Goal: Task Accomplishment & Management: Manage account settings

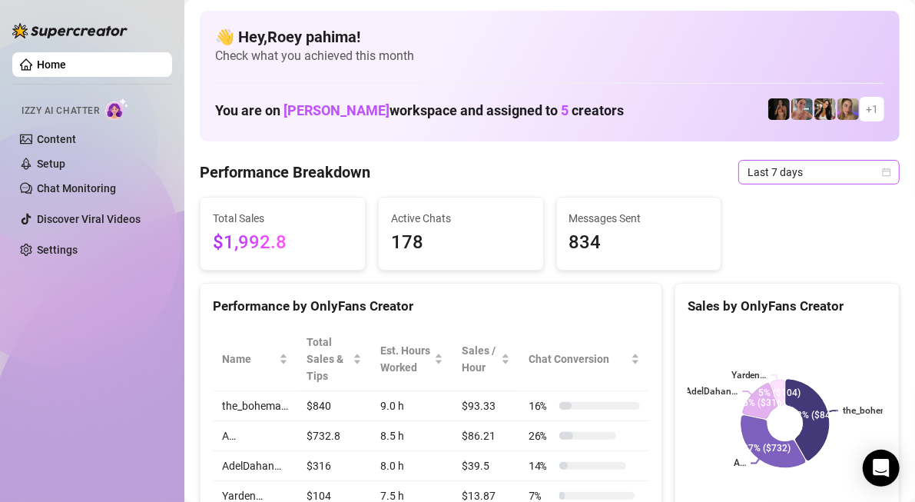
click at [789, 182] on span "Last 7 days" at bounding box center [819, 172] width 143 height 23
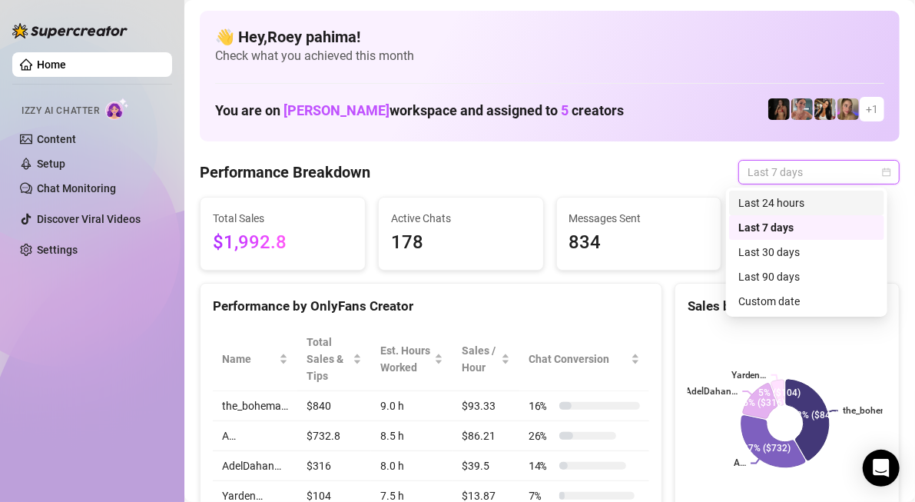
click at [785, 198] on div "Last 24 hours" at bounding box center [807, 202] width 137 height 17
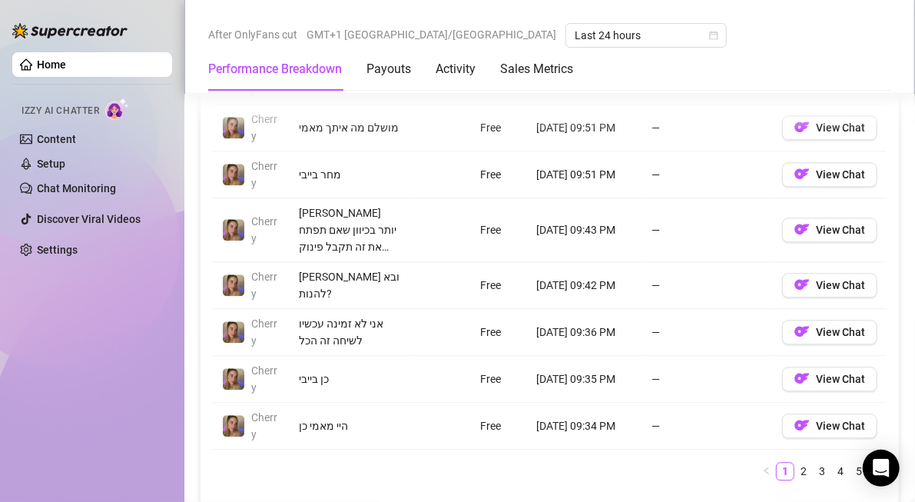
scroll to position [1691, 0]
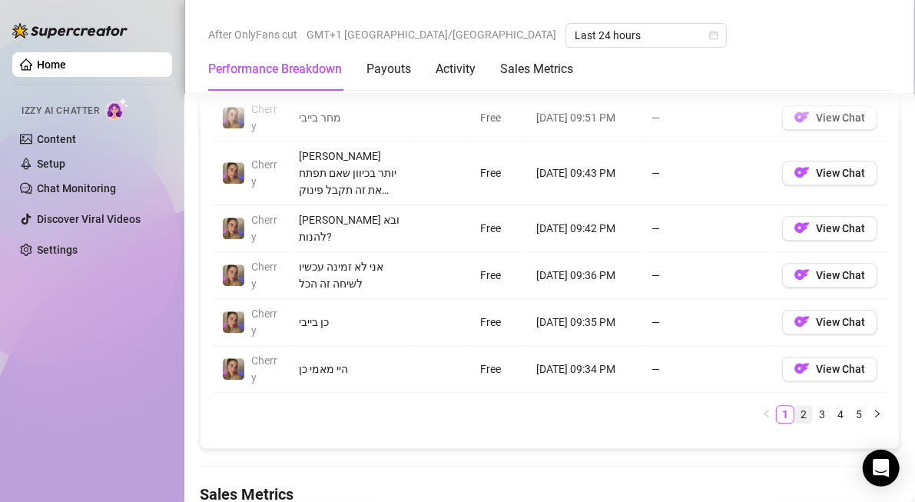
click at [796, 406] on link "2" at bounding box center [804, 414] width 17 height 17
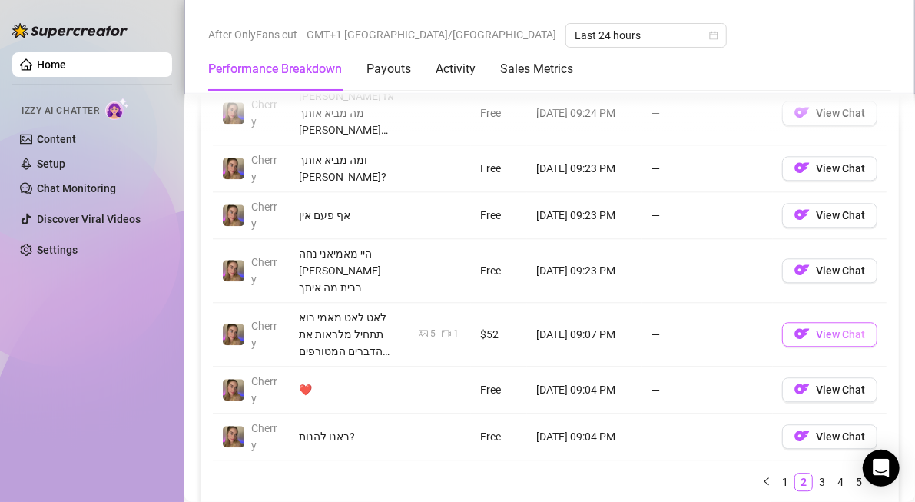
click at [816, 328] on span "View Chat" at bounding box center [840, 334] width 49 height 12
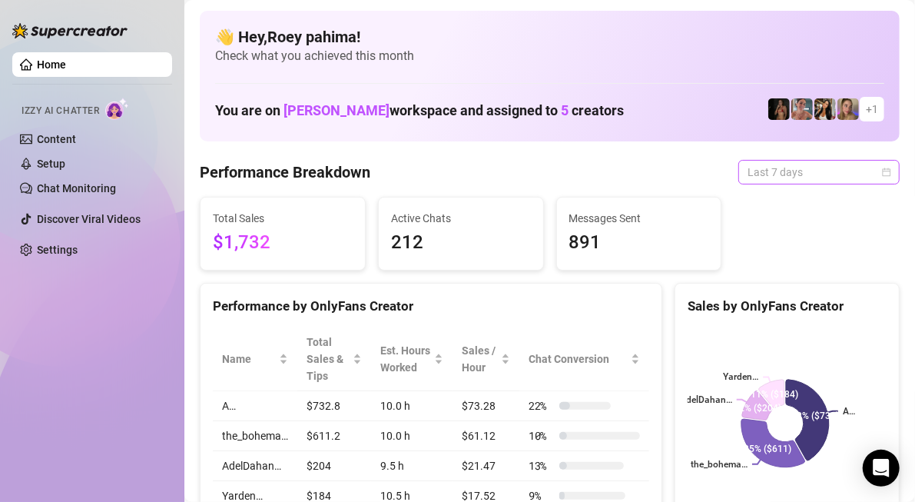
click at [762, 171] on span "Last 7 days" at bounding box center [819, 172] width 143 height 23
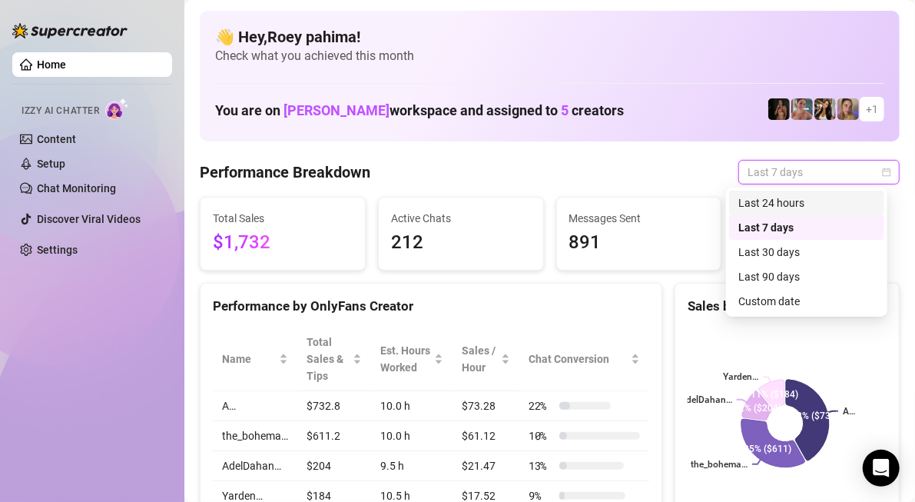
click at [757, 202] on div "Last 24 hours" at bounding box center [807, 202] width 137 height 17
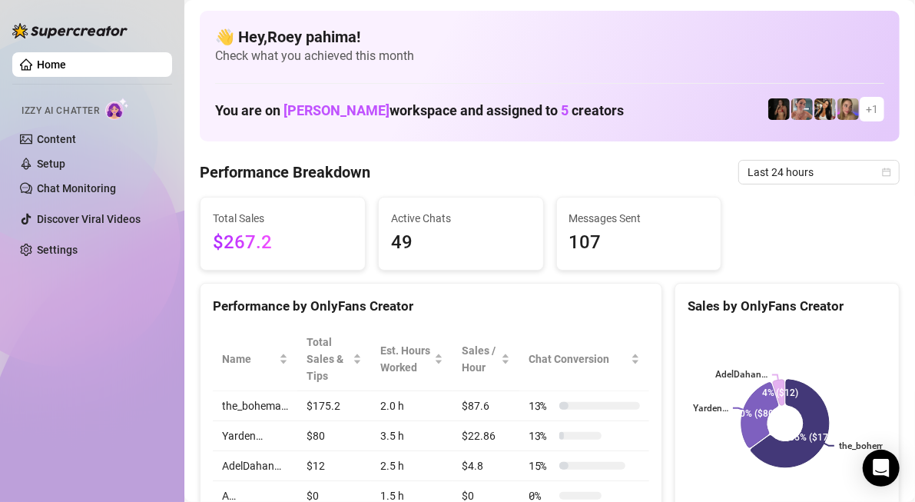
scroll to position [154, 0]
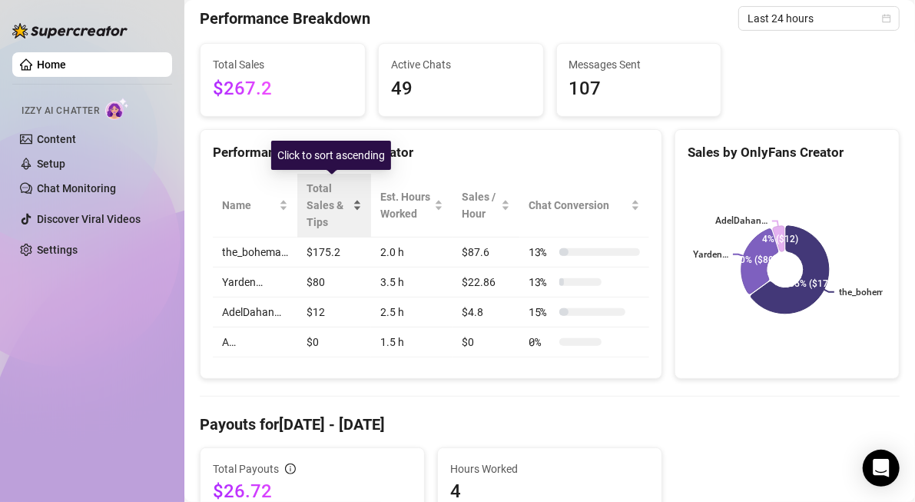
click at [345, 192] on span "Total Sales & Tips" at bounding box center [328, 205] width 43 height 51
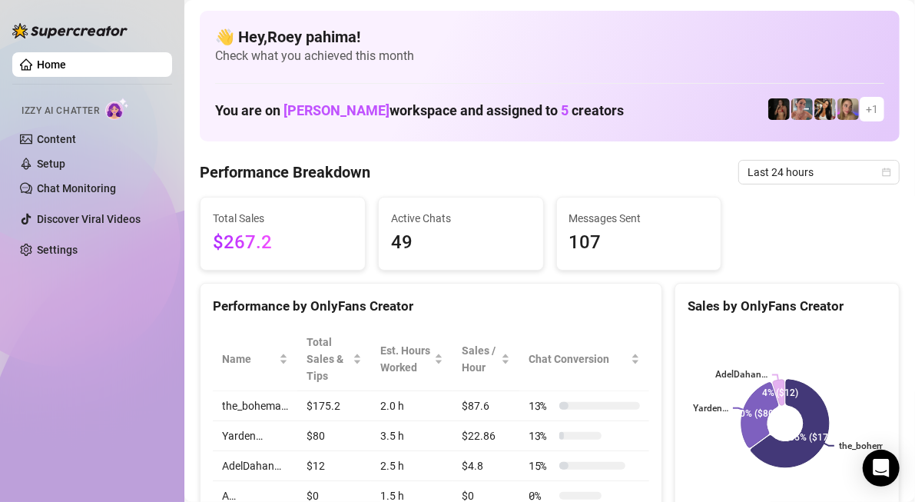
scroll to position [77, 0]
